Goal: Transaction & Acquisition: Purchase product/service

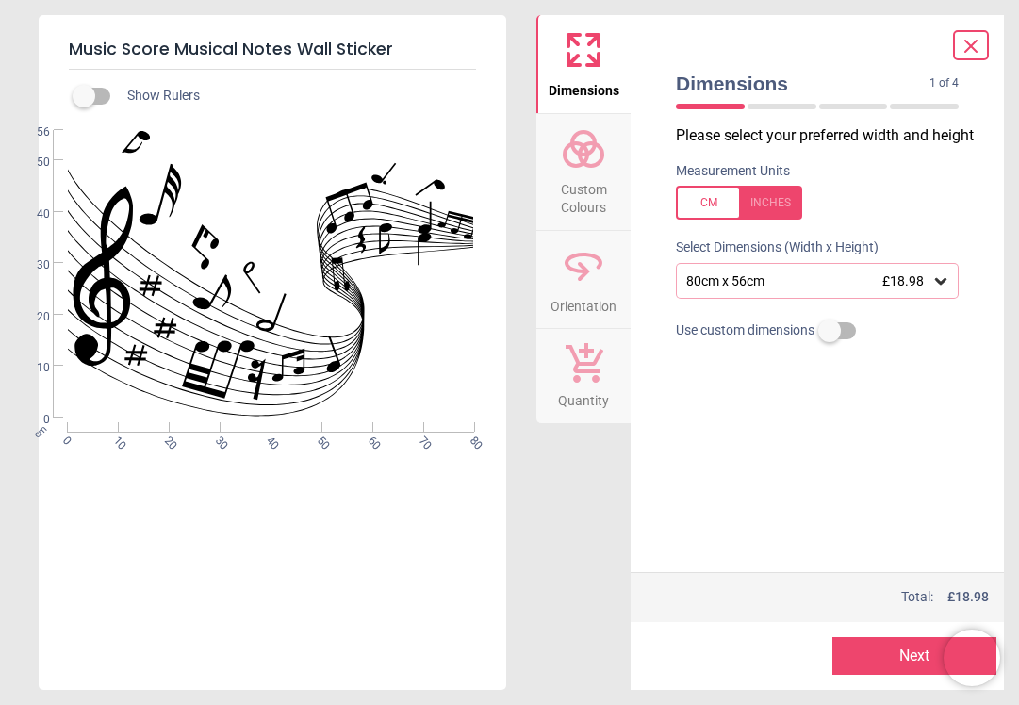
click at [939, 285] on icon at bounding box center [940, 281] width 11 height 7
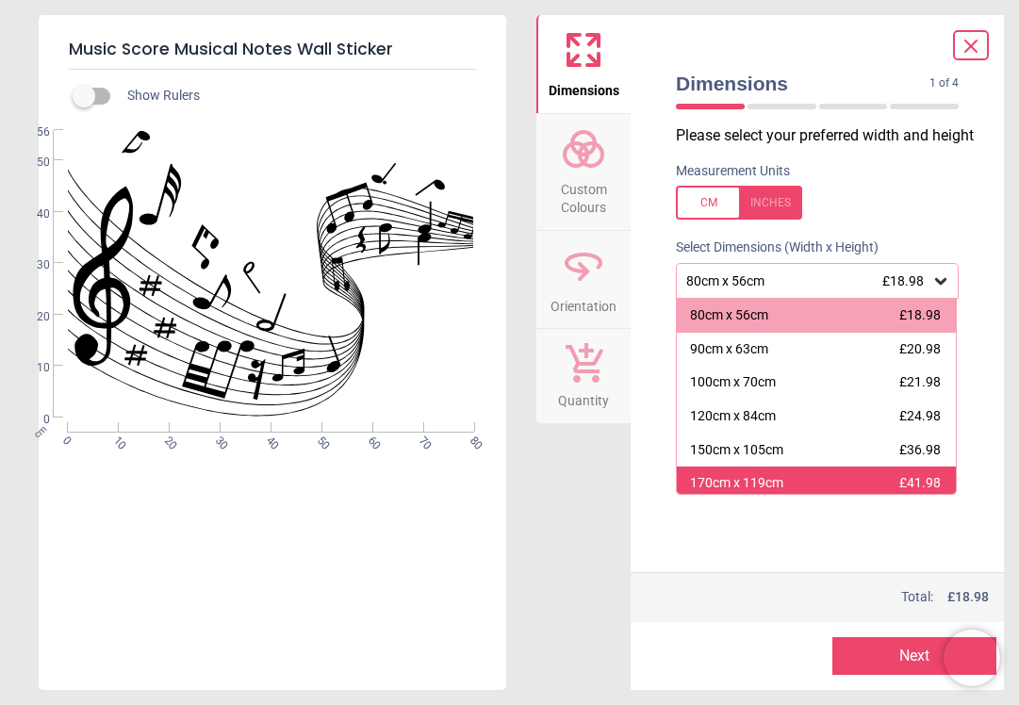
click at [768, 493] on div "170cm x 119cm" at bounding box center [736, 483] width 93 height 19
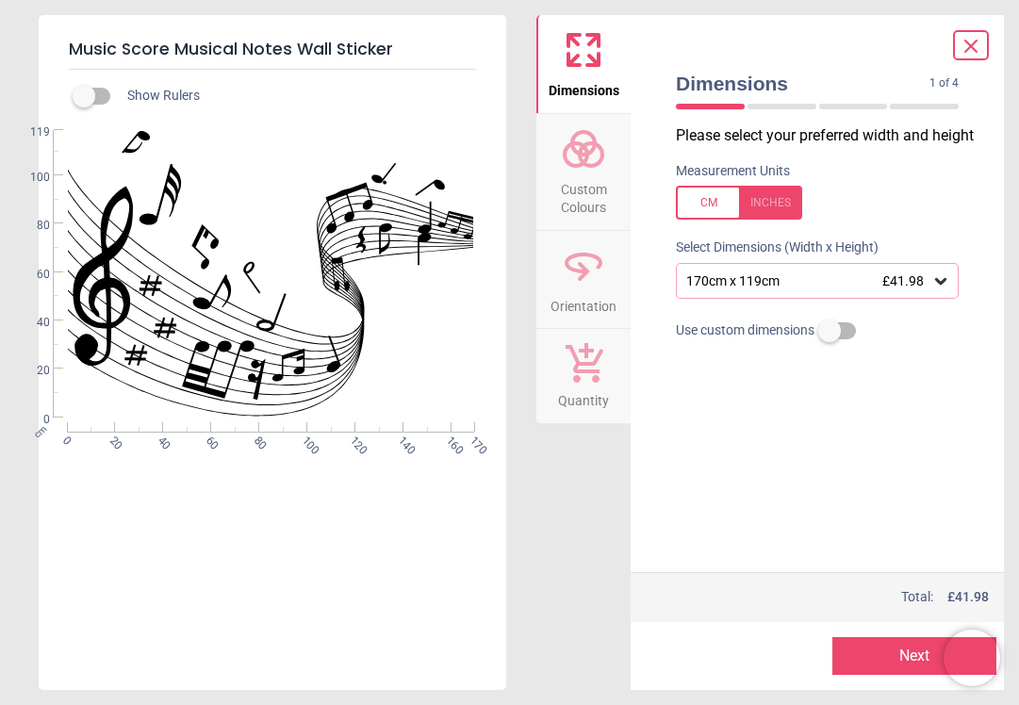
click at [867, 654] on button "Next" at bounding box center [914, 656] width 164 height 38
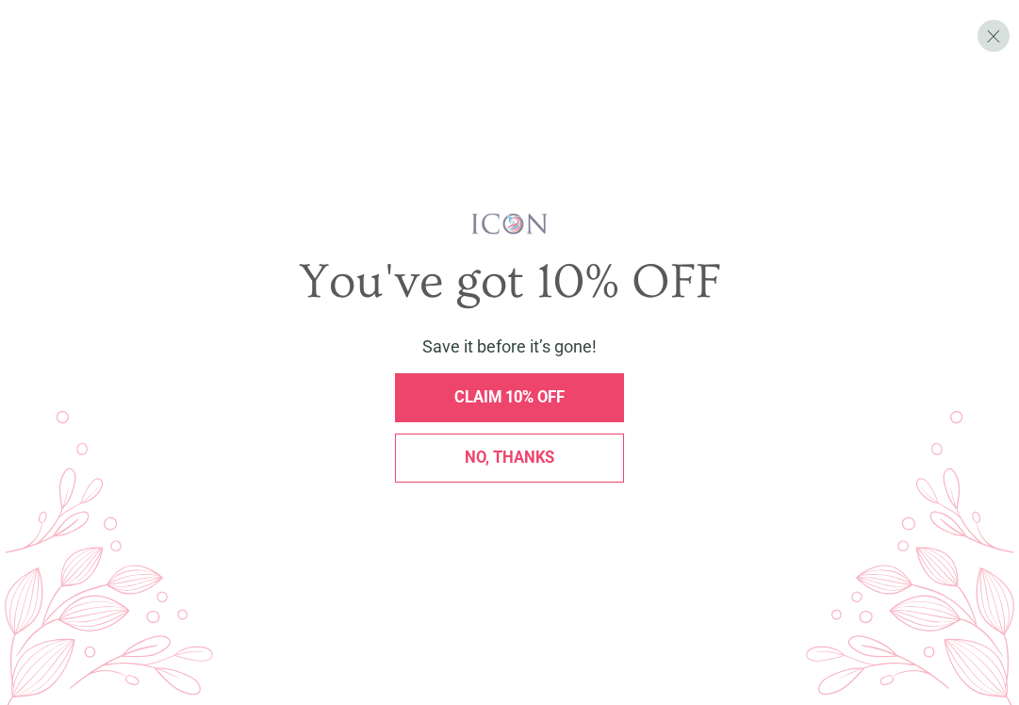
click at [553, 451] on span "No, thanks" at bounding box center [510, 457] width 90 height 18
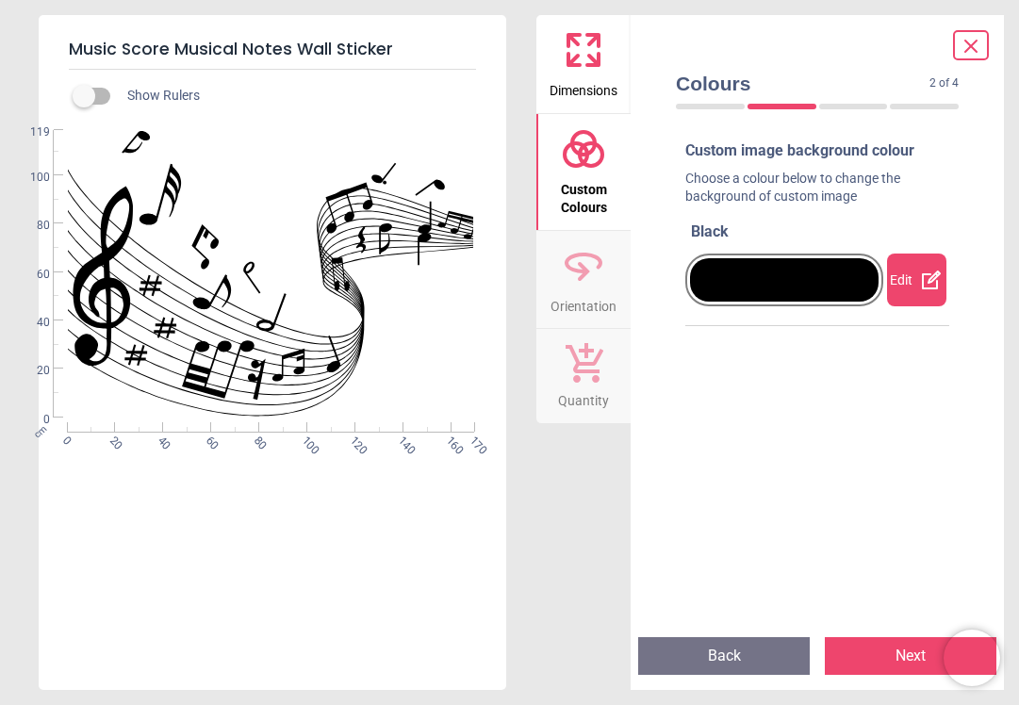
click at [874, 654] on button "Next" at bounding box center [909, 656] width 171 height 38
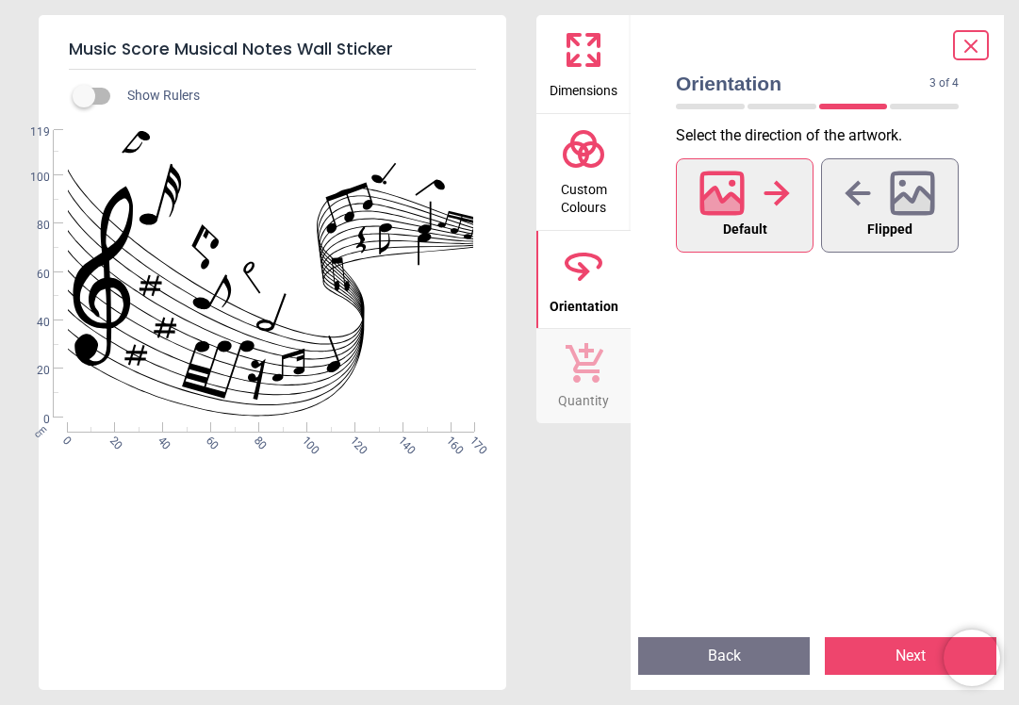
click at [874, 654] on button "Next" at bounding box center [909, 656] width 171 height 38
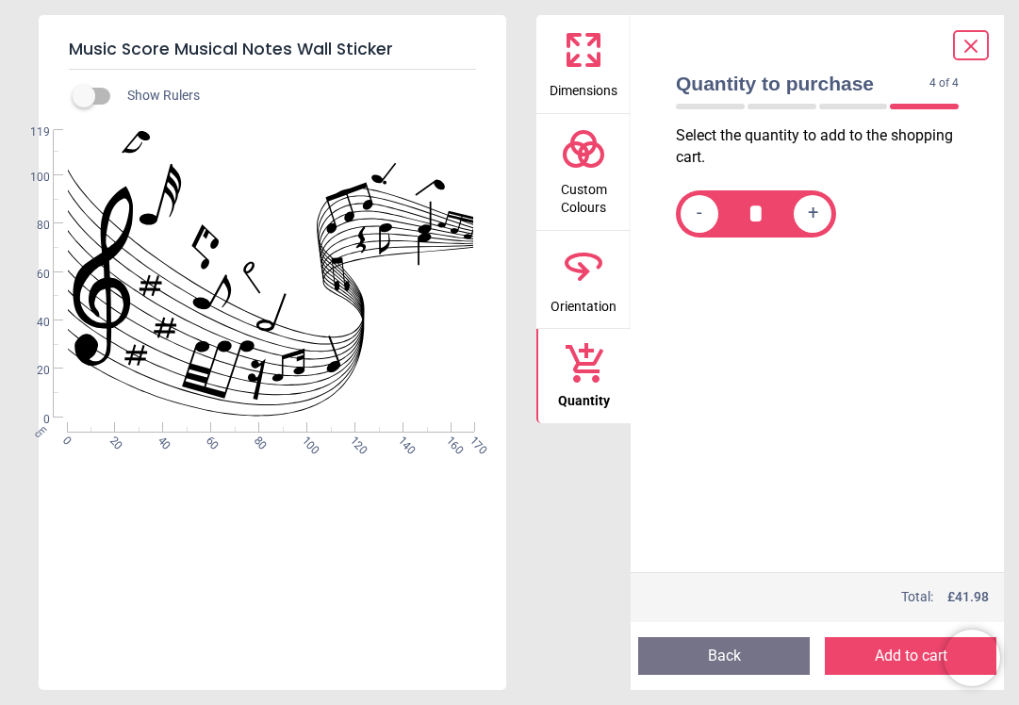
click at [874, 654] on button "Add to cart" at bounding box center [909, 656] width 171 height 38
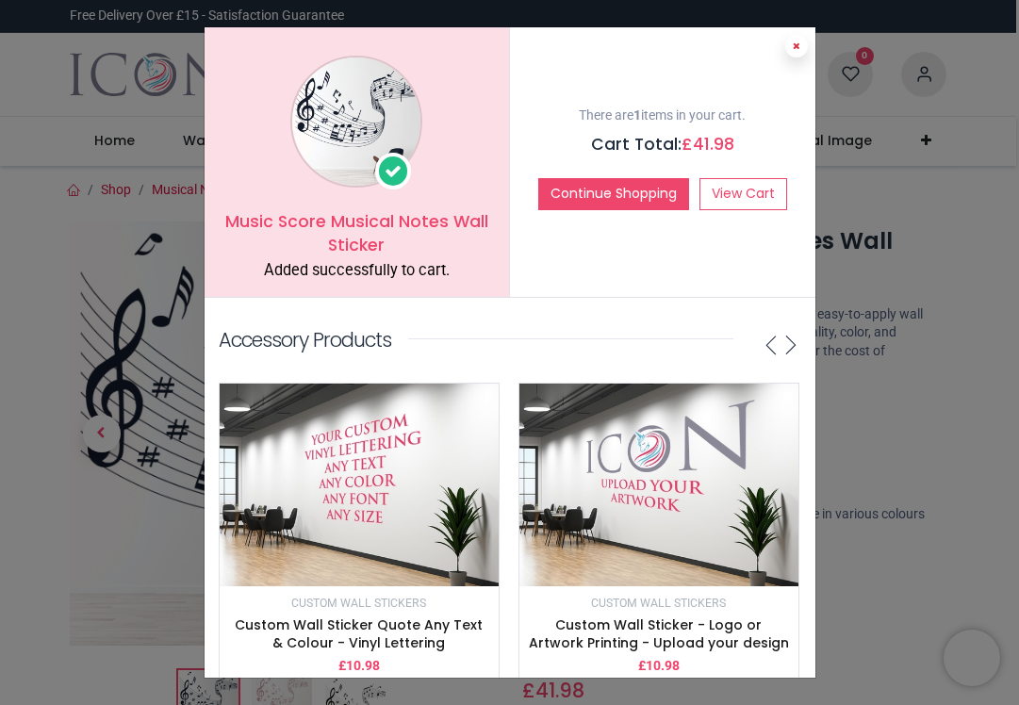
click at [792, 43] on icon at bounding box center [796, 45] width 8 height 9
